Goal: Navigation & Orientation: Understand site structure

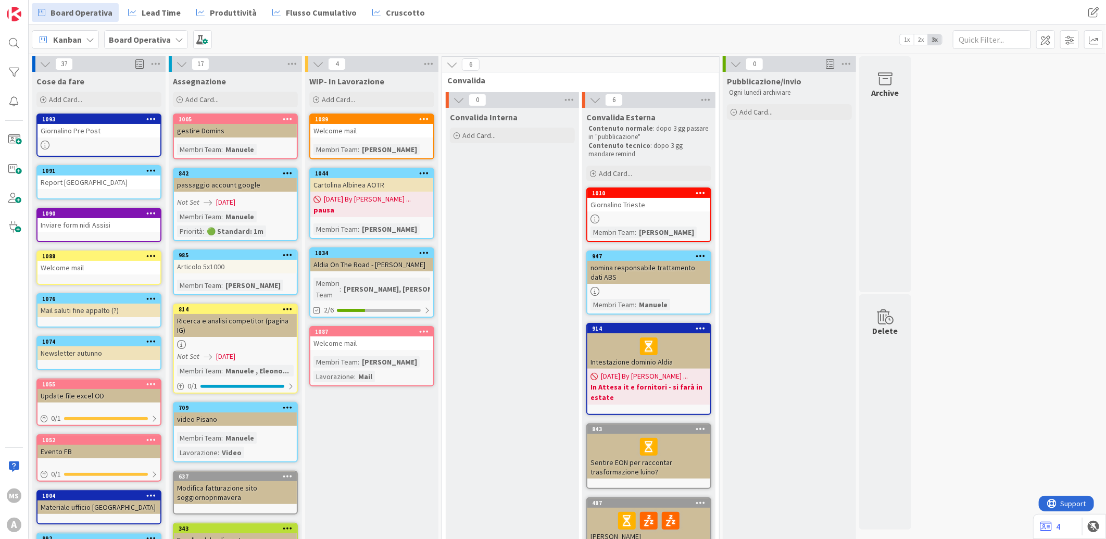
click at [185, 40] on div "Board Operativa" at bounding box center [146, 39] width 84 height 19
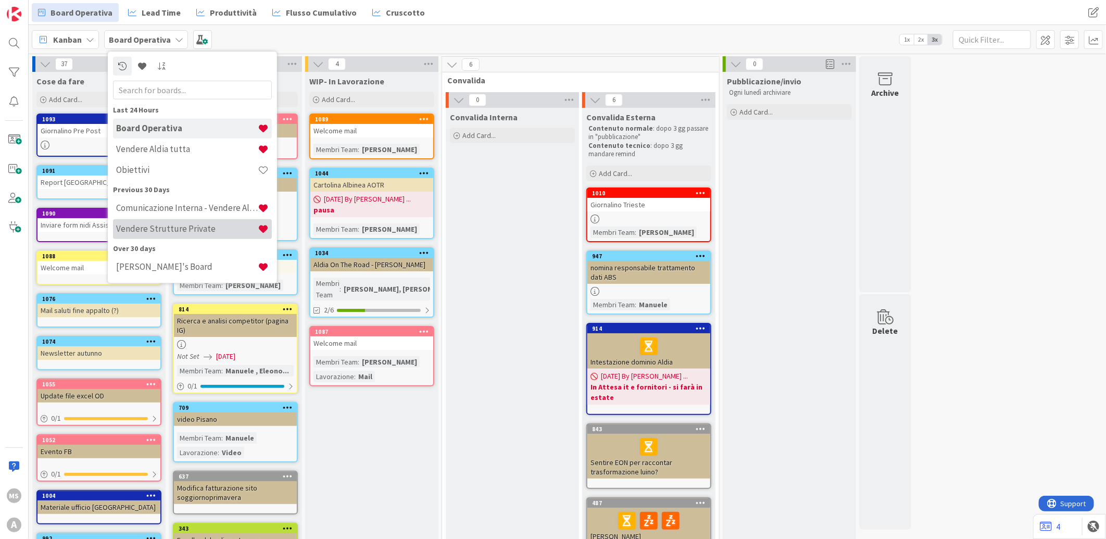
click at [187, 230] on h4 "Vendere Strutture Private" at bounding box center [187, 228] width 142 height 10
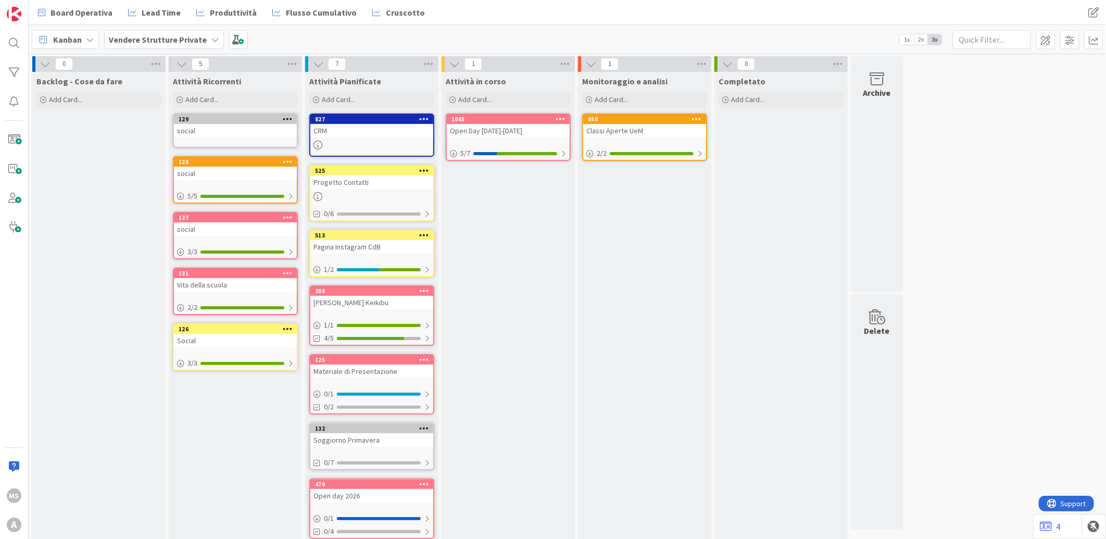
click at [193, 40] on b "Vendere Strutture Private" at bounding box center [158, 39] width 98 height 10
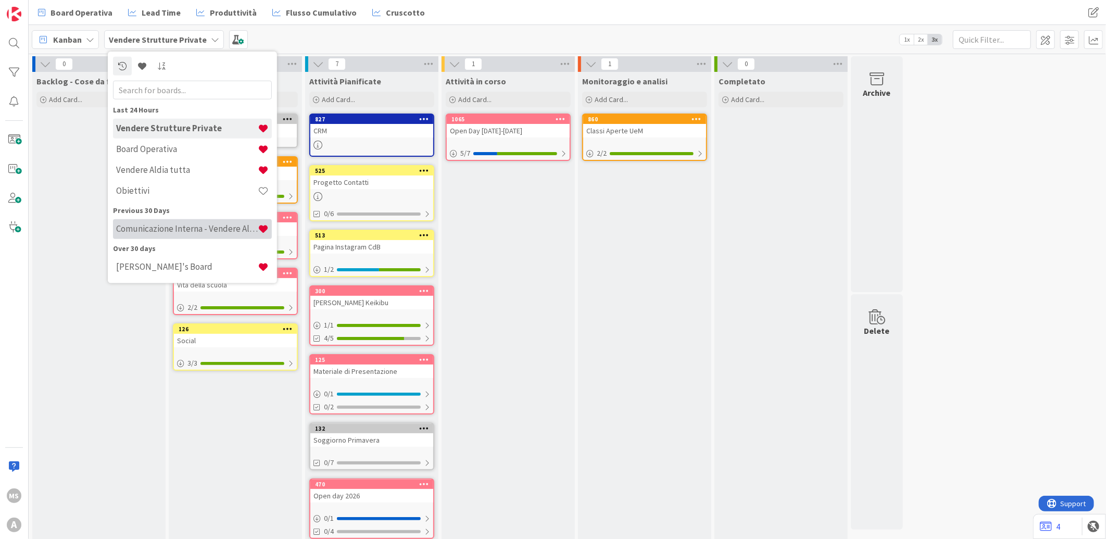
click at [160, 236] on div "Comunicazione Interna - Vendere Aldia ai soci" at bounding box center [192, 229] width 159 height 20
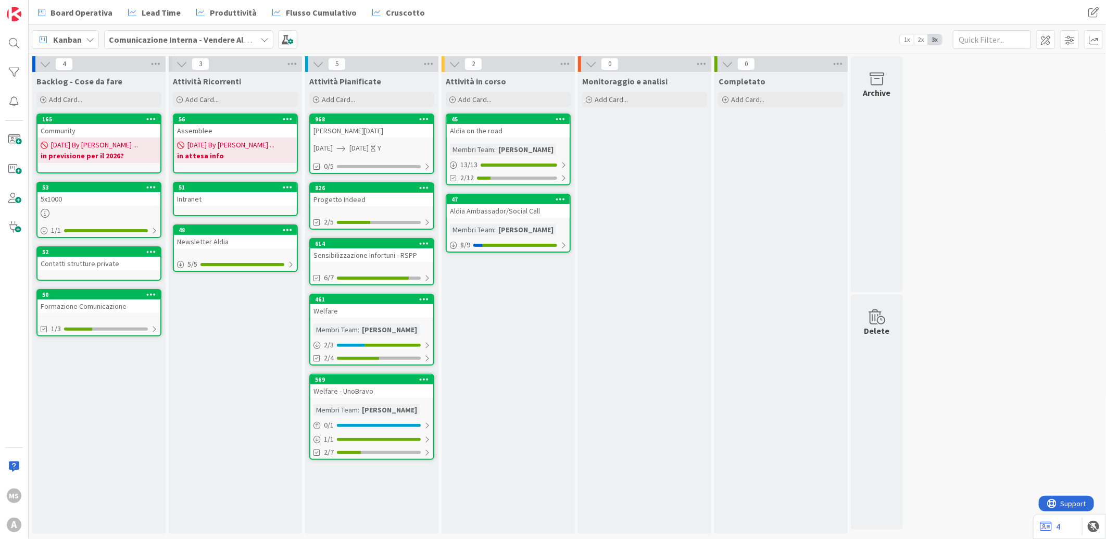
click at [405, 255] on div "Sensibilizzazione Infortuni - RSPP" at bounding box center [371, 255] width 123 height 14
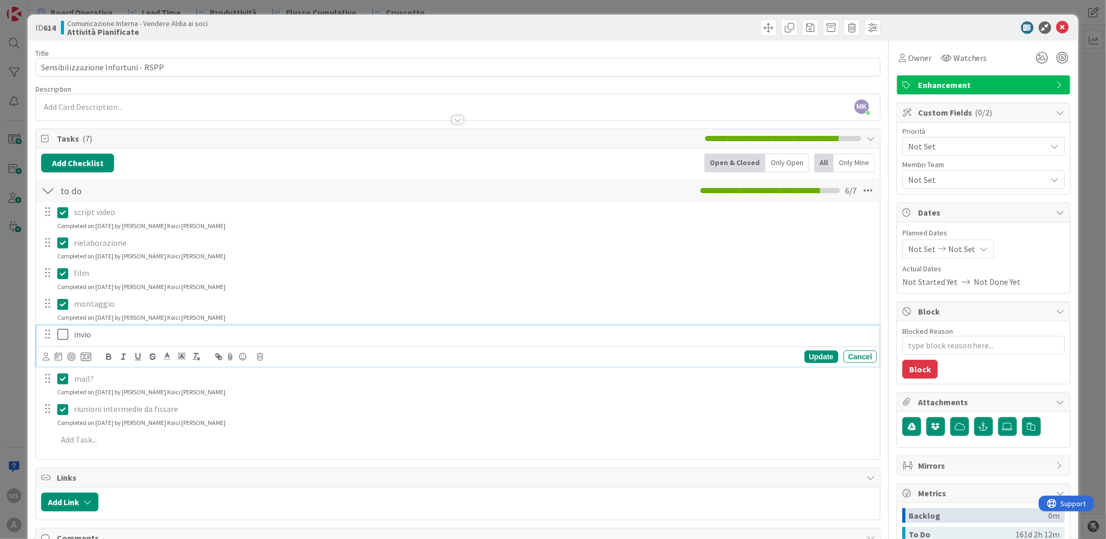
click at [62, 332] on icon at bounding box center [65, 334] width 16 height 12
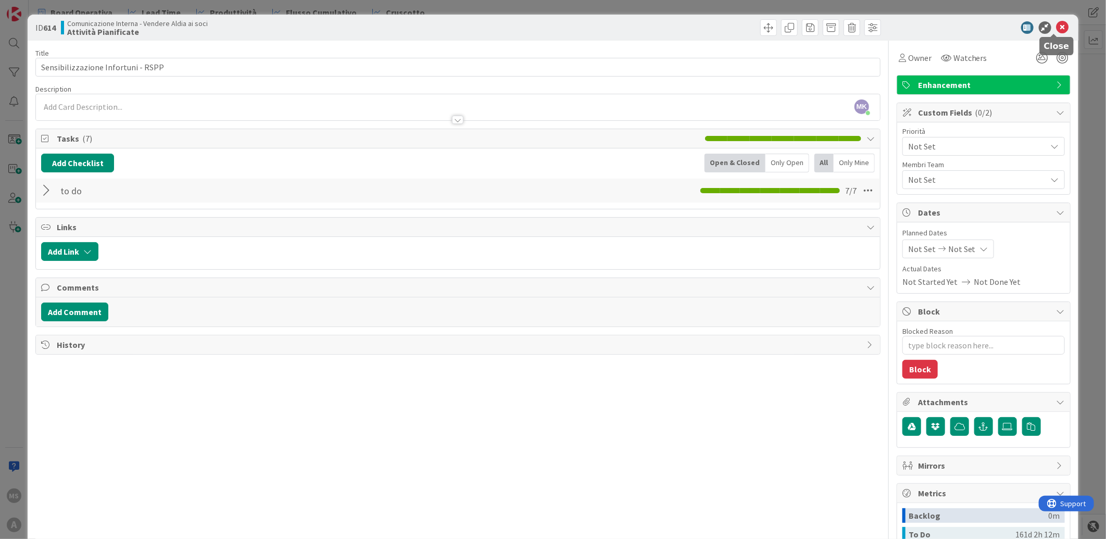
click at [1058, 31] on icon at bounding box center [1062, 27] width 12 height 12
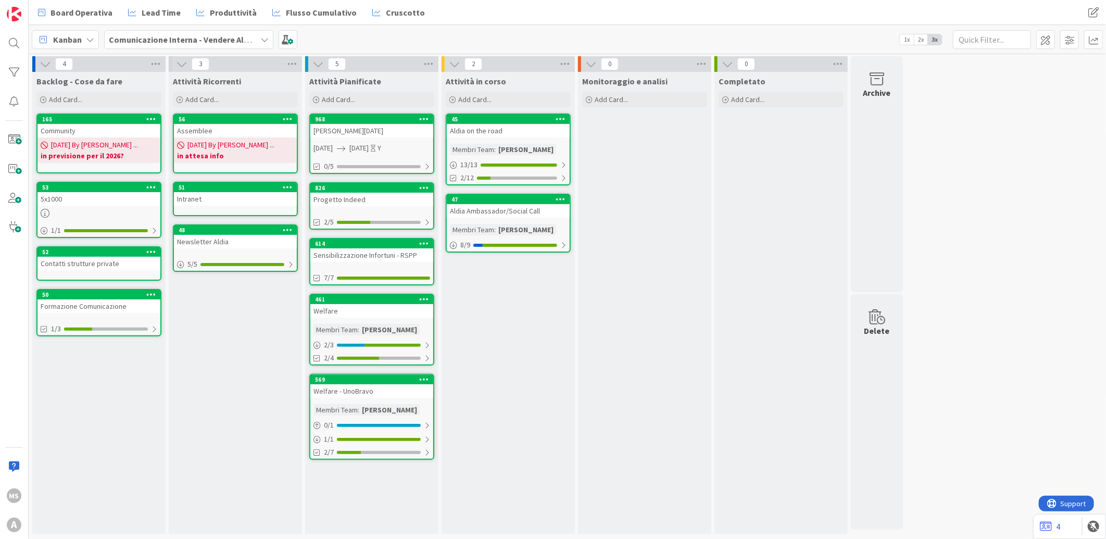
click at [87, 300] on div "Formazione Comunicazione" at bounding box center [98, 306] width 123 height 14
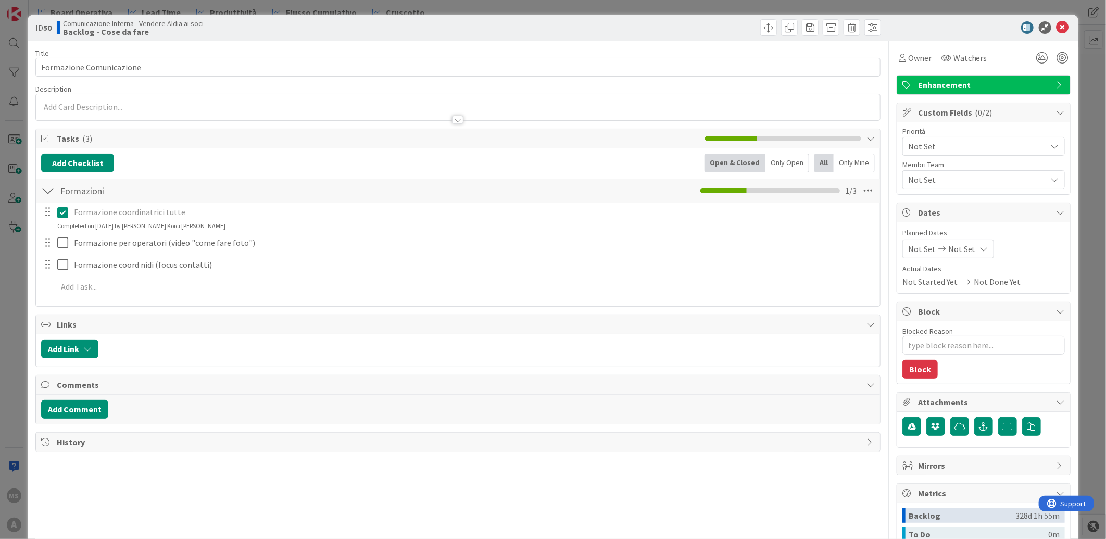
type textarea "x"
click at [1058, 27] on icon at bounding box center [1062, 27] width 12 height 12
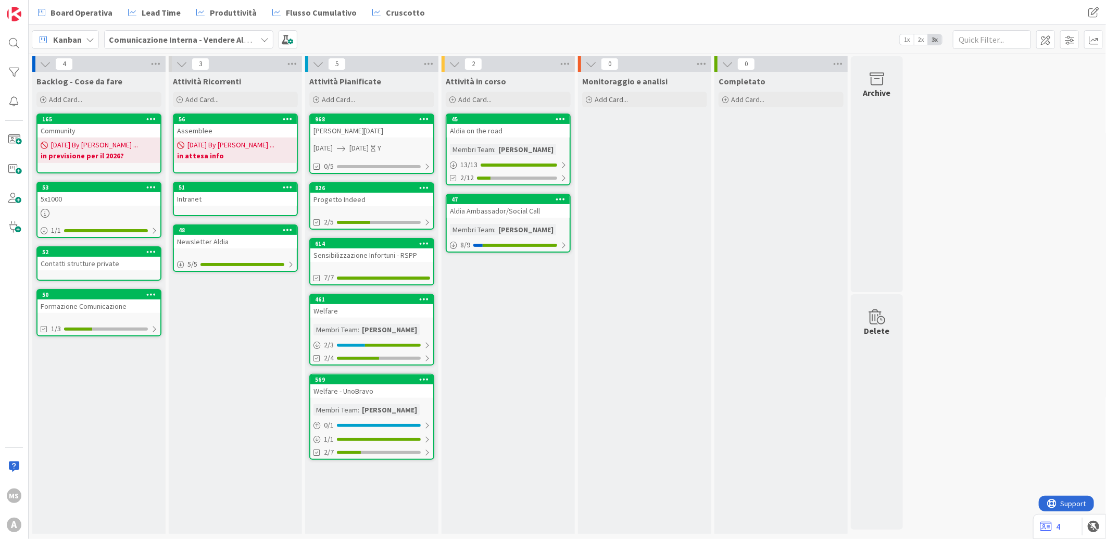
click at [211, 38] on b "Comunicazione Interna - Vendere Aldia ai soci" at bounding box center [195, 39] width 172 height 10
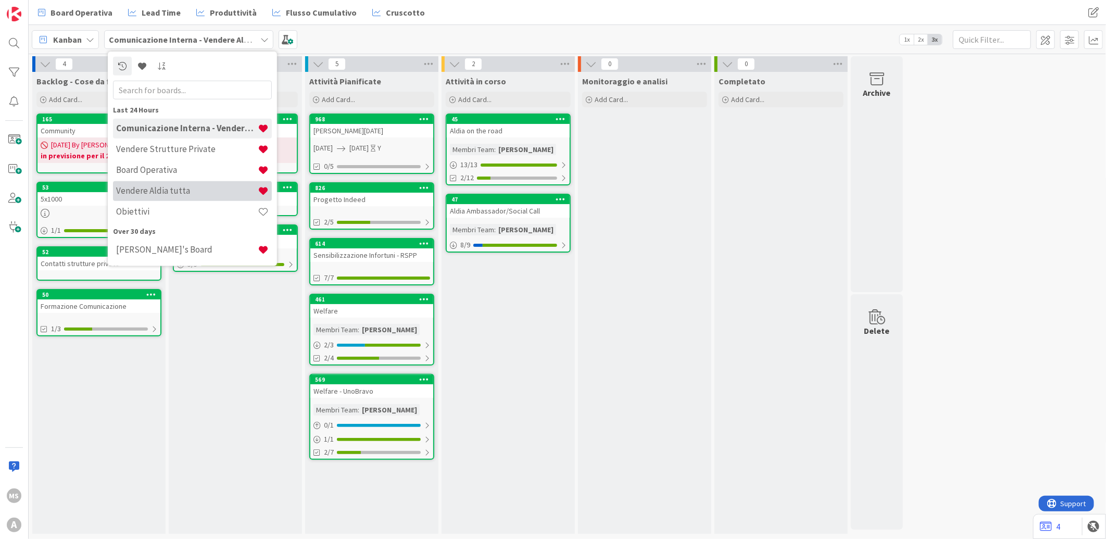
click at [154, 188] on h4 "Vendere Aldia tutta" at bounding box center [187, 190] width 142 height 10
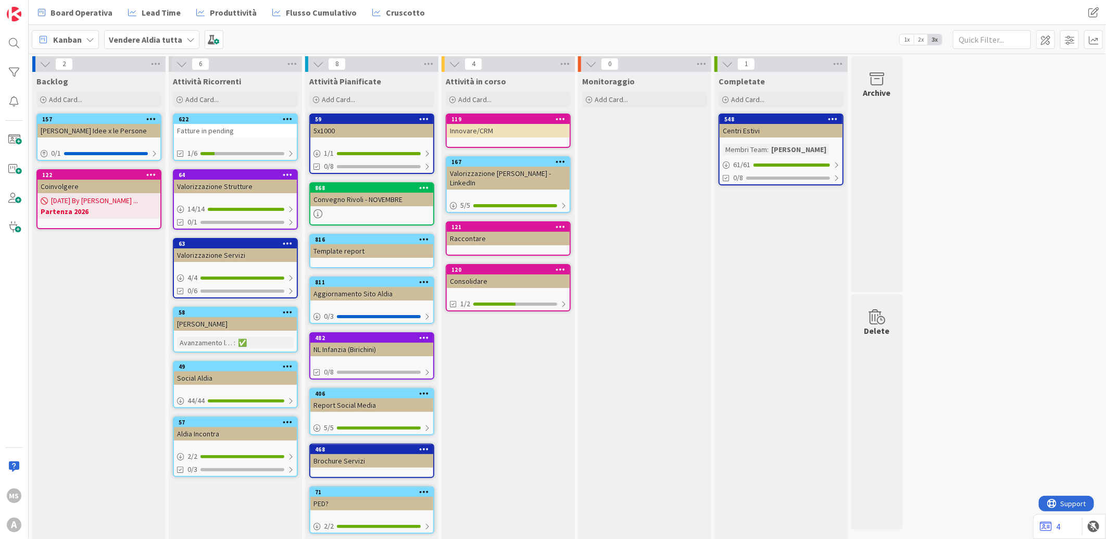
click at [167, 34] on b "Vendere Aldia tutta" at bounding box center [145, 39] width 73 height 10
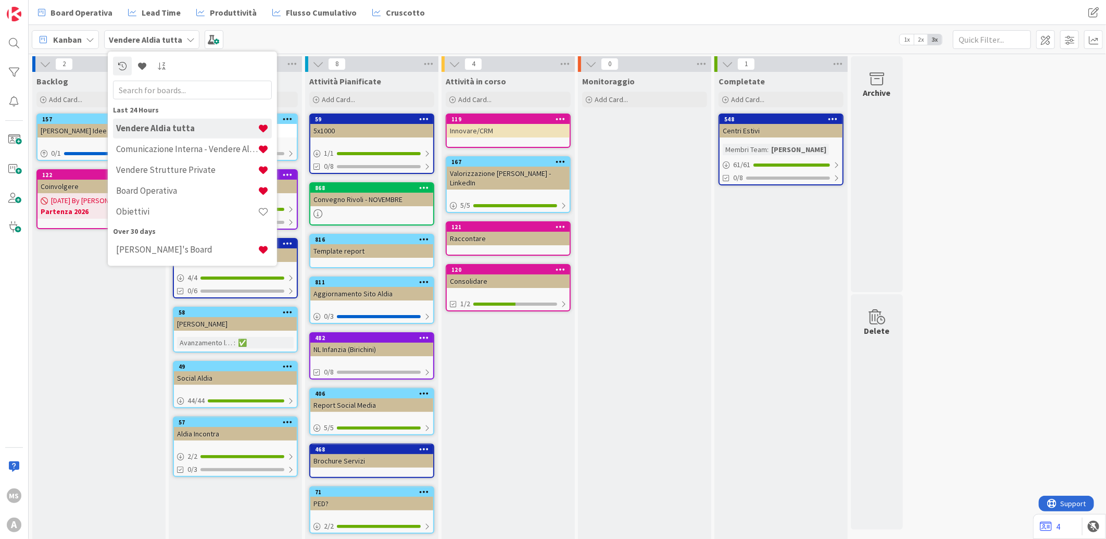
click at [497, 352] on div "Attività in corso Add Card... 119 Innovare/CRM 167 Valorizzazione [PERSON_NAME]…" at bounding box center [507, 307] width 133 height 470
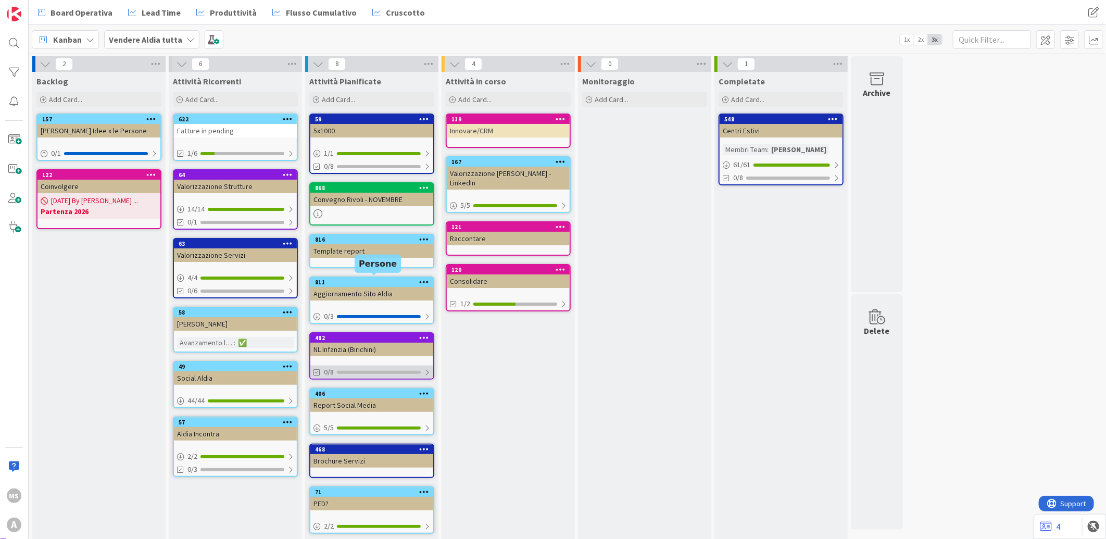
scroll to position [1, 0]
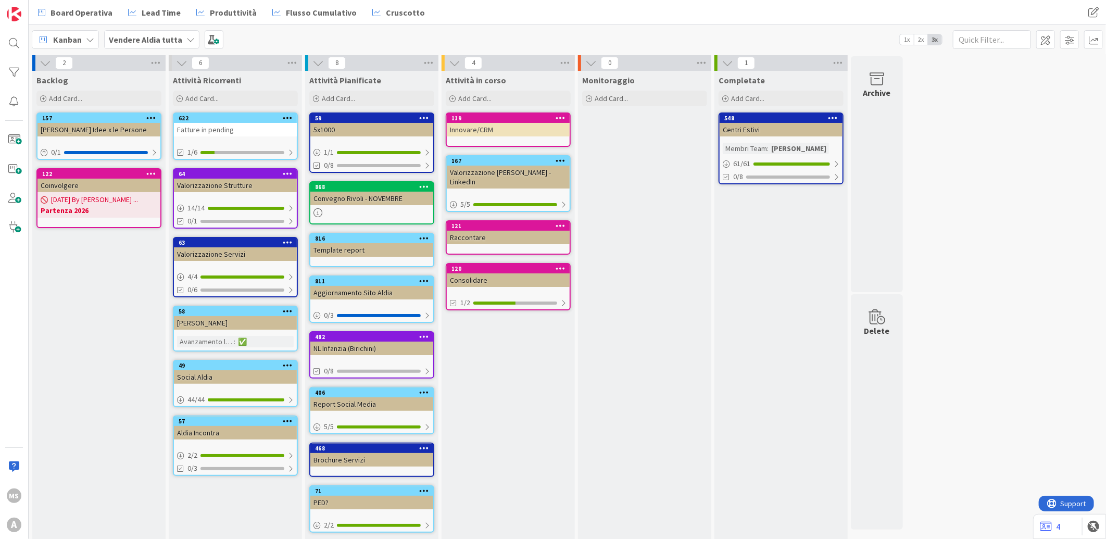
click at [157, 38] on b "Vendere Aldia tutta" at bounding box center [145, 39] width 73 height 10
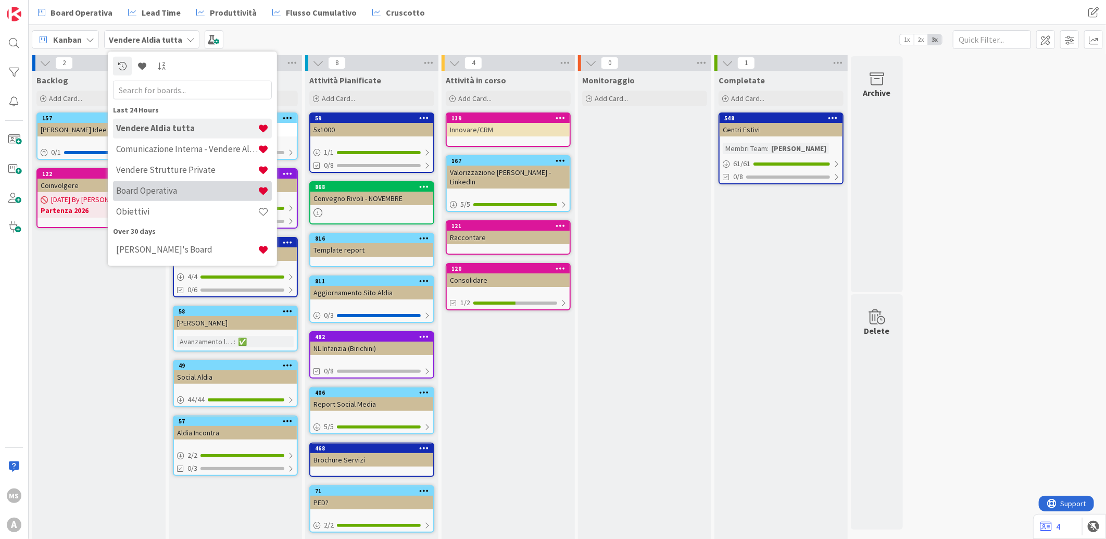
click at [176, 191] on h4 "Board Operativa" at bounding box center [187, 190] width 142 height 10
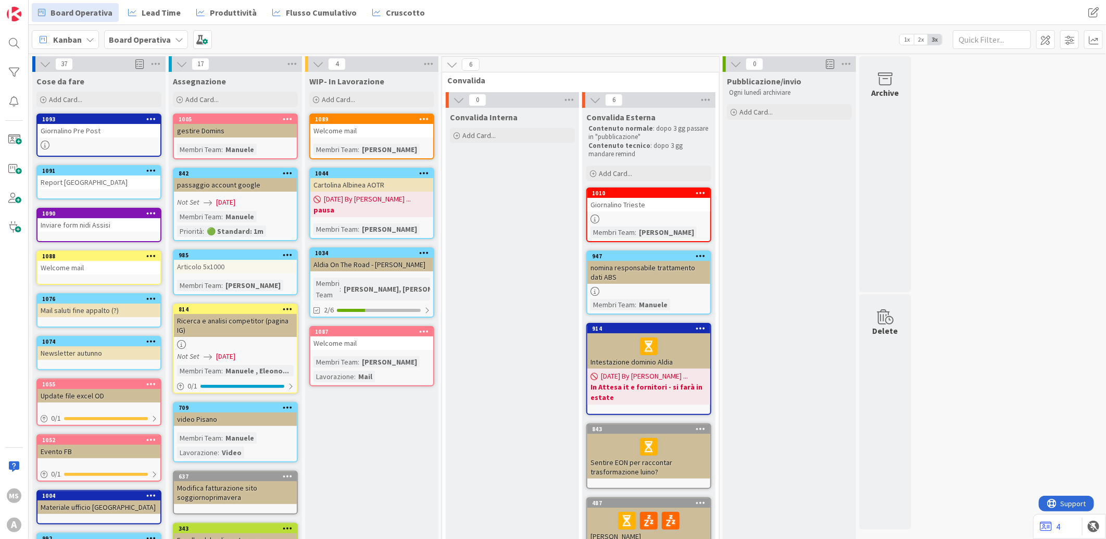
click at [147, 36] on b "Board Operativa" at bounding box center [140, 39] width 62 height 10
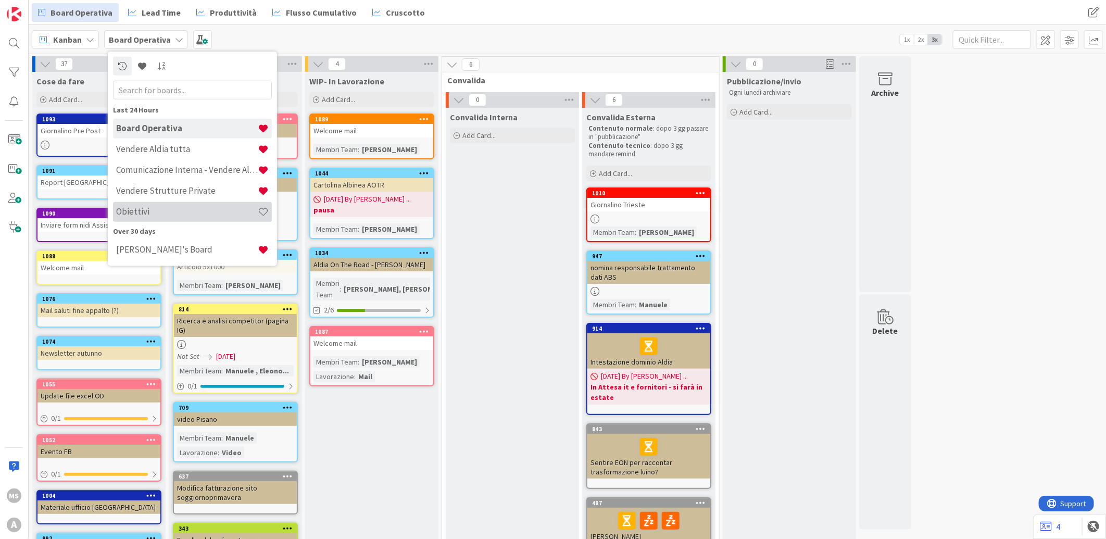
click at [170, 209] on h4 "Obiettivi" at bounding box center [187, 211] width 142 height 10
